Goal: Task Accomplishment & Management: Complete application form

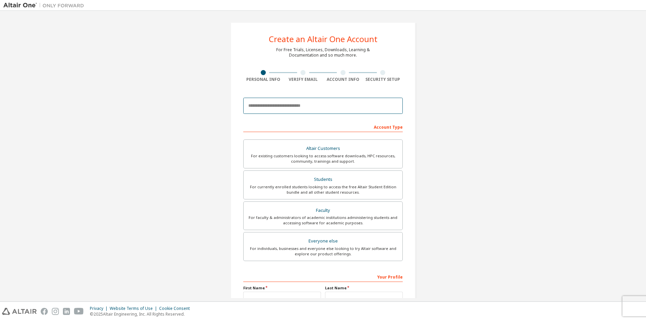
click at [328, 107] on input "email" at bounding box center [323, 106] width 160 height 16
type input "**********"
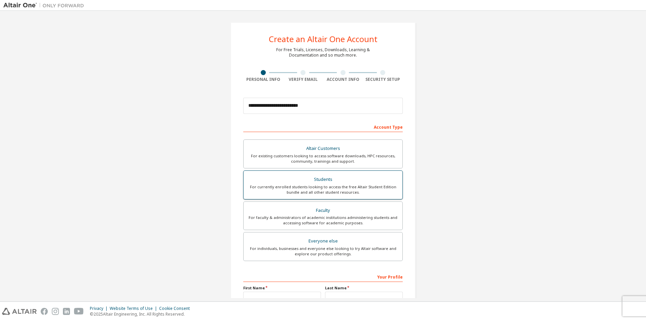
click at [324, 187] on div "For currently enrolled students looking to access the free Altair Student Editi…" at bounding box center [323, 189] width 151 height 11
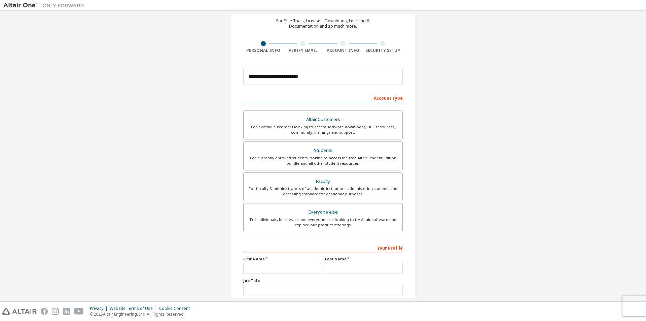
scroll to position [67, 0]
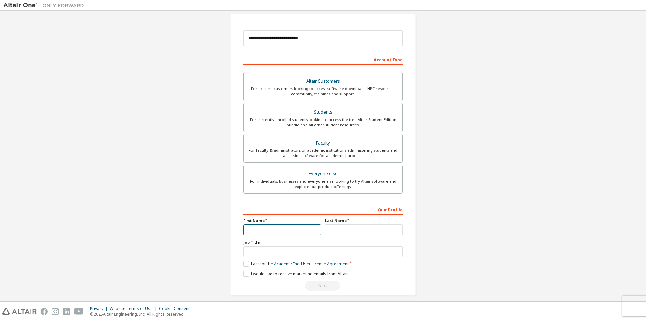
click at [264, 231] on input "text" at bounding box center [282, 229] width 78 height 11
click at [319, 120] on div "For currently enrolled students looking to access the free Altair Student Editi…" at bounding box center [323, 122] width 151 height 11
click at [283, 228] on input "text" at bounding box center [282, 229] width 78 height 11
type input "*"
type input "**"
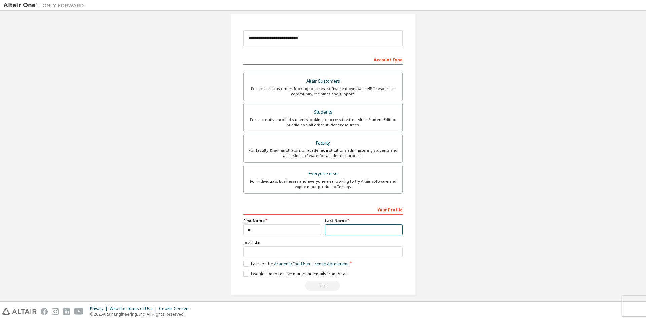
drag, startPoint x: 348, startPoint y: 233, endPoint x: 346, endPoint y: 227, distance: 6.3
click at [348, 233] on input "text" at bounding box center [364, 229] width 78 height 11
type input "*"
click at [283, 253] on input "text" at bounding box center [323, 251] width 160 height 11
click at [282, 253] on input "text" at bounding box center [323, 251] width 160 height 11
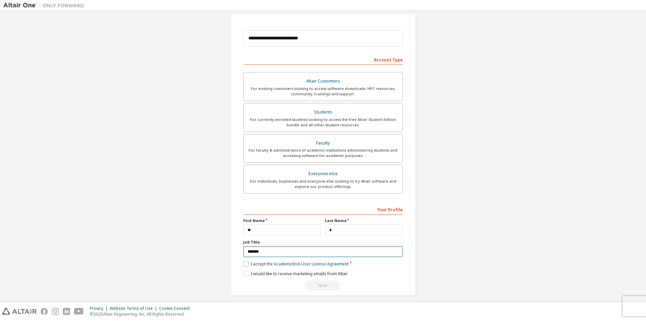
type input "*******"
click at [247, 263] on label "I accept the Academic End-User License Agreement" at bounding box center [295, 264] width 105 height 6
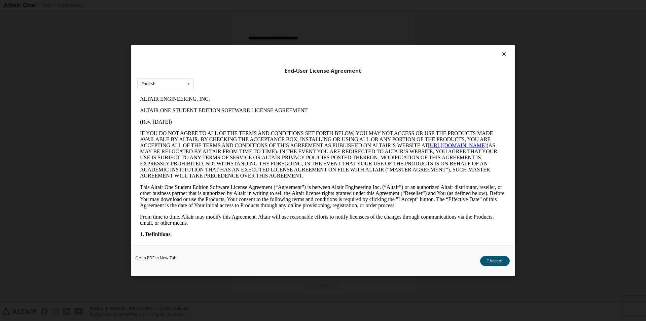
scroll to position [0, 0]
click at [244, 274] on div "Open PDF in New Tab I Accept" at bounding box center [323, 260] width 384 height 31
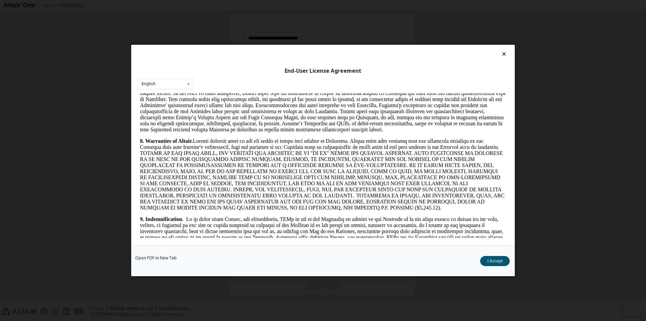
scroll to position [1009, 0]
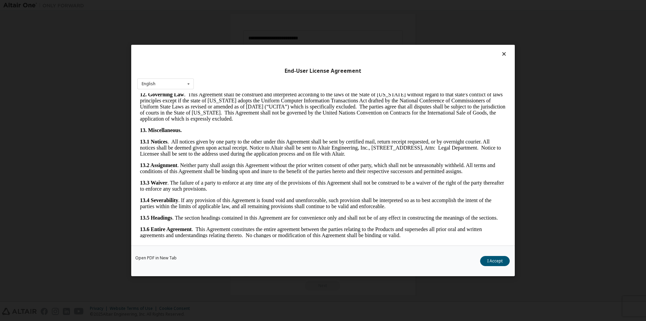
drag, startPoint x: 507, startPoint y: 140, endPoint x: 633, endPoint y: 350, distance: 245.6
click at [496, 257] on button "I Accept" at bounding box center [495, 261] width 30 height 10
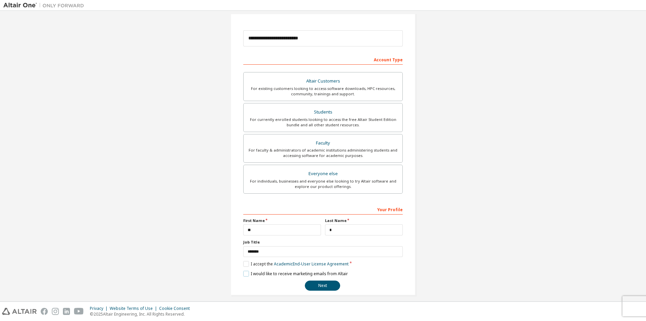
click at [244, 274] on label "I would like to receive marketing emails from Altair" at bounding box center [295, 274] width 105 height 6
click at [246, 274] on label "I would like to receive marketing emails from Altair" at bounding box center [295, 274] width 105 height 6
click at [322, 284] on button "Next" at bounding box center [322, 285] width 35 height 10
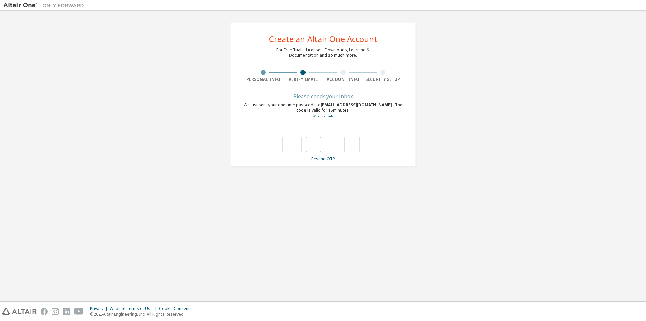
type input "*"
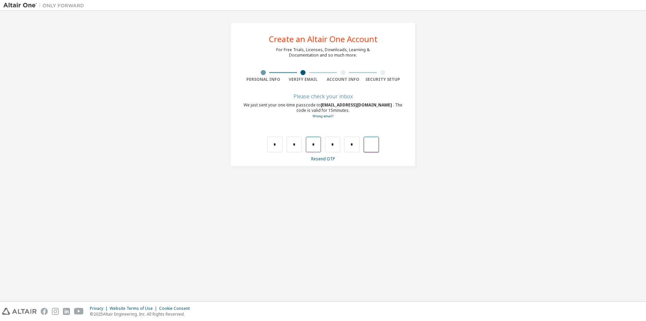
type input "*"
